Goal: Task Accomplishment & Management: Manage account settings

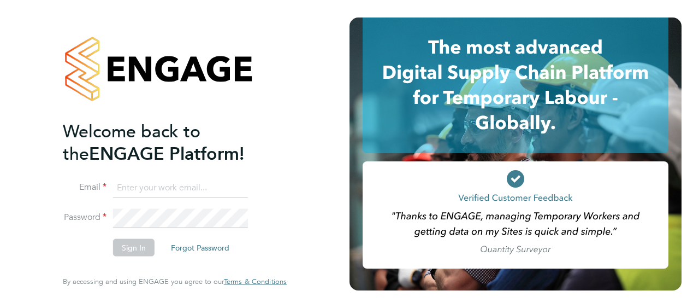
click at [132, 188] on input at bounding box center [180, 188] width 135 height 20
type input "[PERSON_NAME][EMAIL_ADDRESS][PERSON_NAME][PERSON_NAME][DOMAIN_NAME]"
drag, startPoint x: 127, startPoint y: 247, endPoint x: 82, endPoint y: 146, distance: 110.6
click at [126, 246] on button "Sign In" at bounding box center [134, 247] width 42 height 17
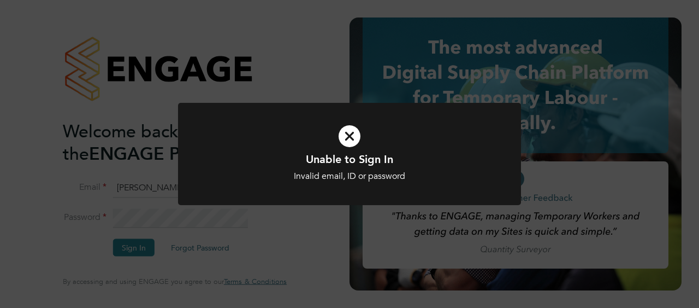
click at [352, 134] on icon at bounding box center [350, 136] width 284 height 43
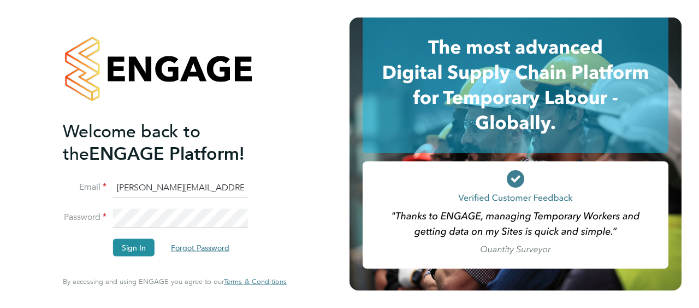
click at [194, 245] on button "Forgot Password" at bounding box center [200, 247] width 76 height 17
